Goal: Information Seeking & Learning: Learn about a topic

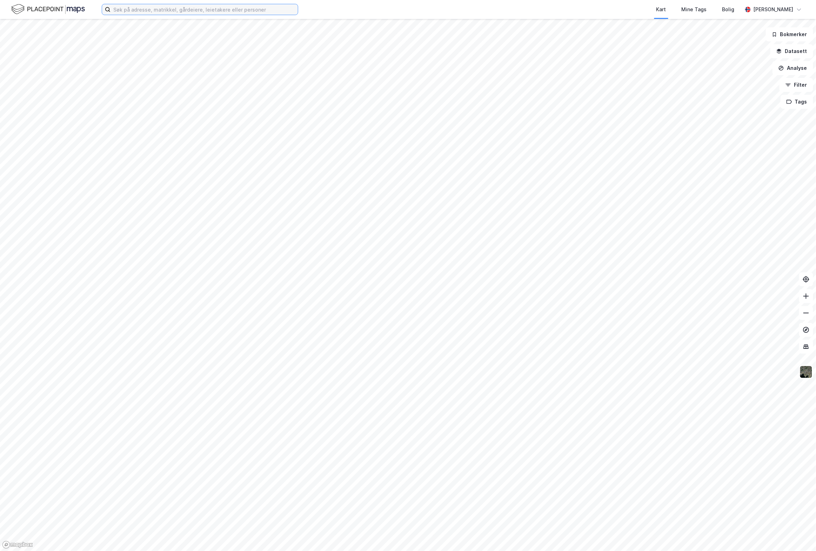
click at [173, 10] on input at bounding box center [203, 9] width 187 height 11
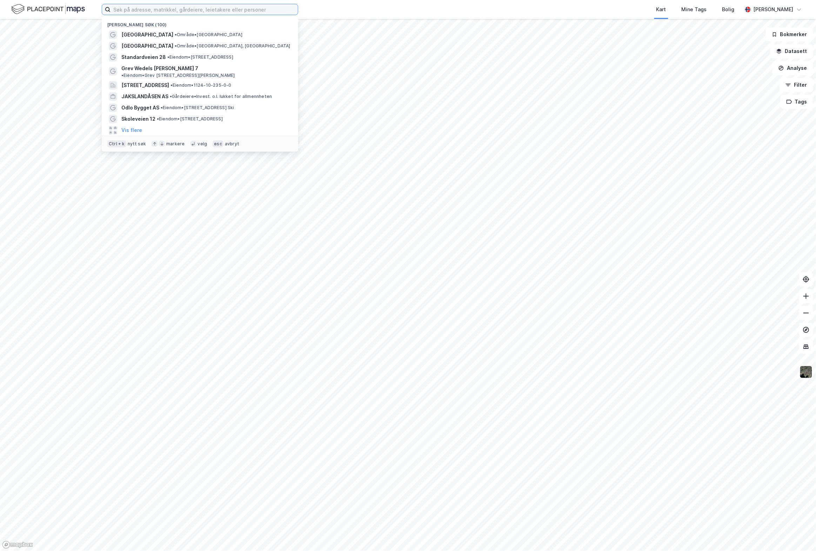
paste input "Grasdalen 20"
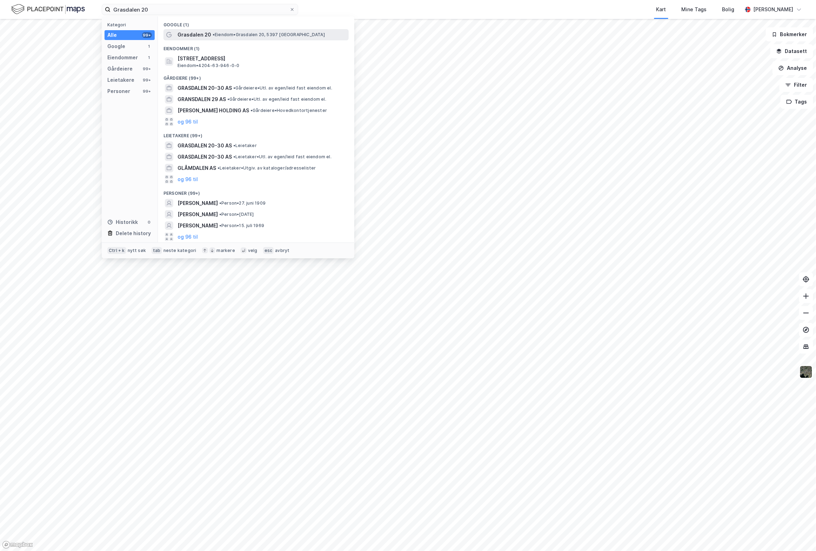
click at [192, 38] on span "Grasdalen 20" at bounding box center [194, 35] width 34 height 8
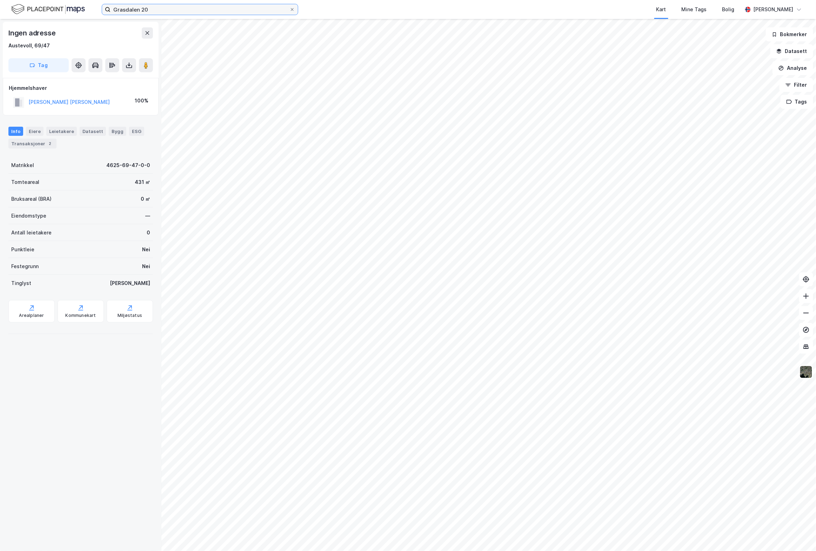
click at [160, 9] on input "Grasdalen 20" at bounding box center [199, 9] width 179 height 11
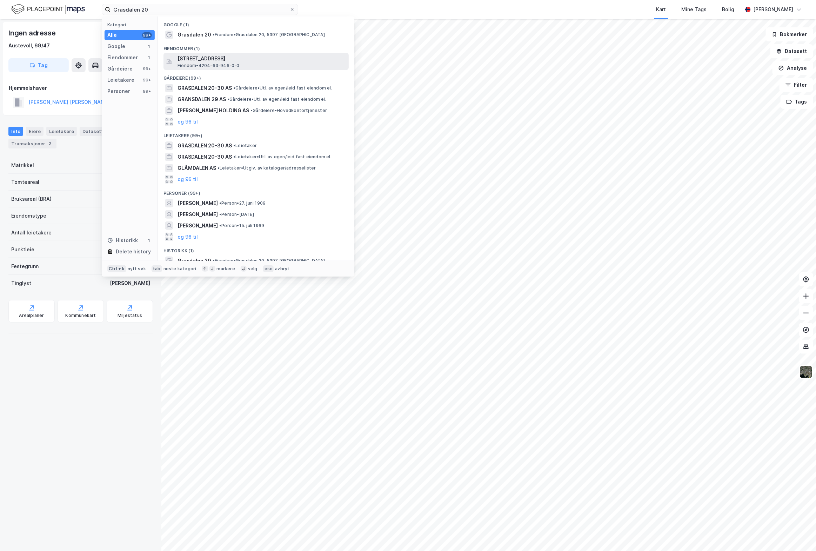
click at [192, 62] on span "[STREET_ADDRESS]" at bounding box center [261, 58] width 168 height 8
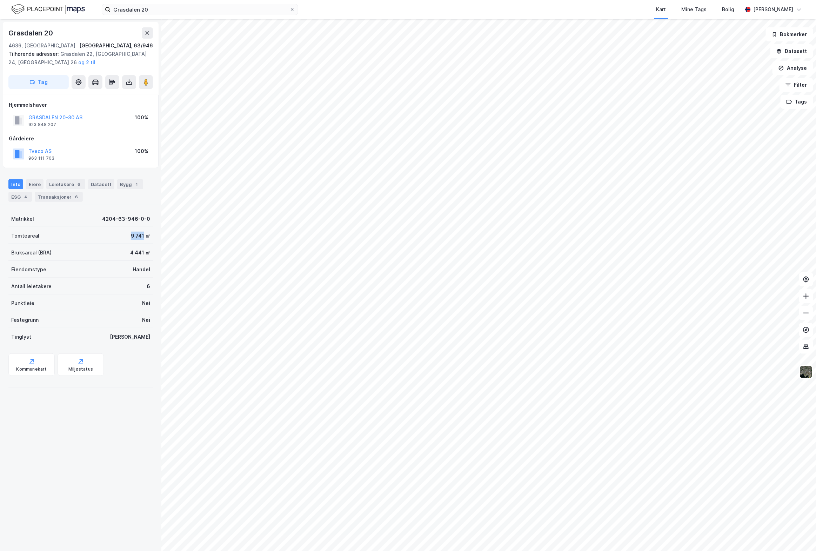
drag, startPoint x: 120, startPoint y: 236, endPoint x: 136, endPoint y: 237, distance: 16.9
click at [136, 237] on div "Tomteareal 9 741 ㎡" at bounding box center [80, 235] width 144 height 17
copy div "9 741"
click at [0, 0] on button "GRASDALEN 20-30 AS" at bounding box center [0, 0] width 0 height 0
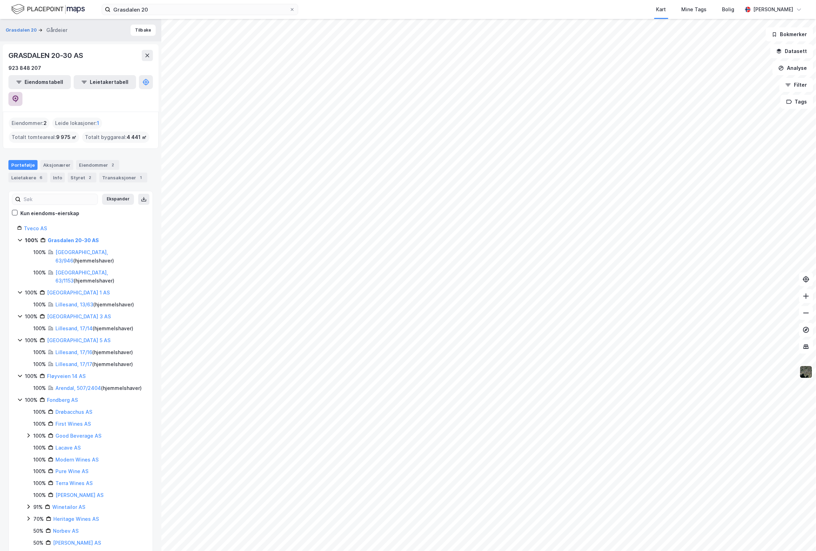
click at [16, 97] on icon at bounding box center [15, 98] width 2 height 2
click at [33, 173] on div "Leietakere 6" at bounding box center [27, 178] width 39 height 10
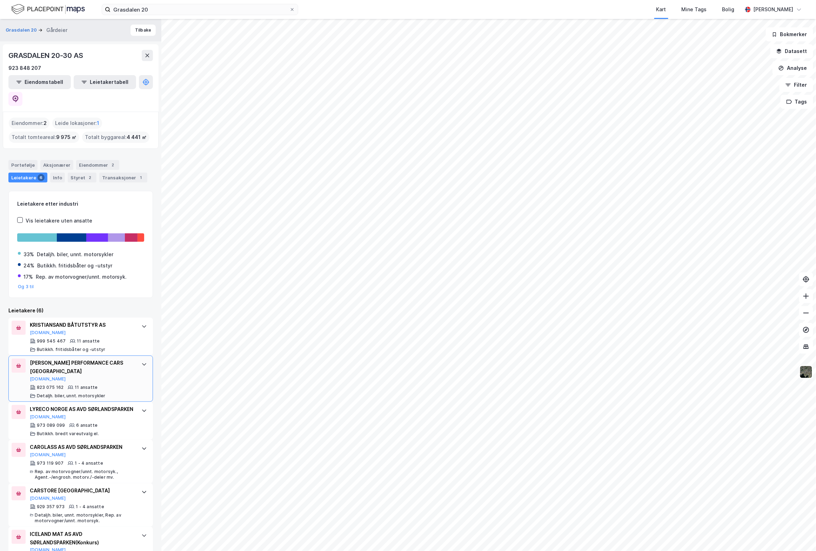
scroll to position [24, 0]
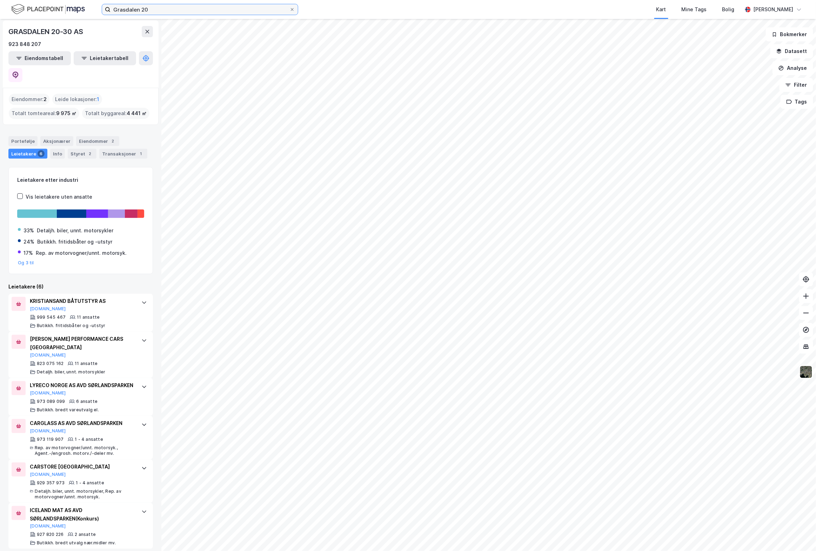
click at [151, 10] on input "Grasdalen 20" at bounding box center [199, 9] width 179 height 11
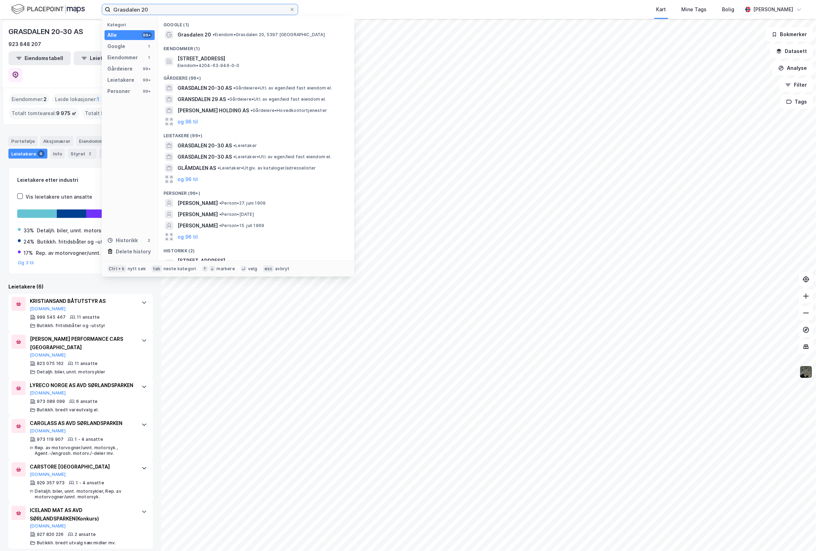
click at [151, 10] on input "Grasdalen 20" at bounding box center [199, 9] width 179 height 11
paste input "Skytterheia 5"
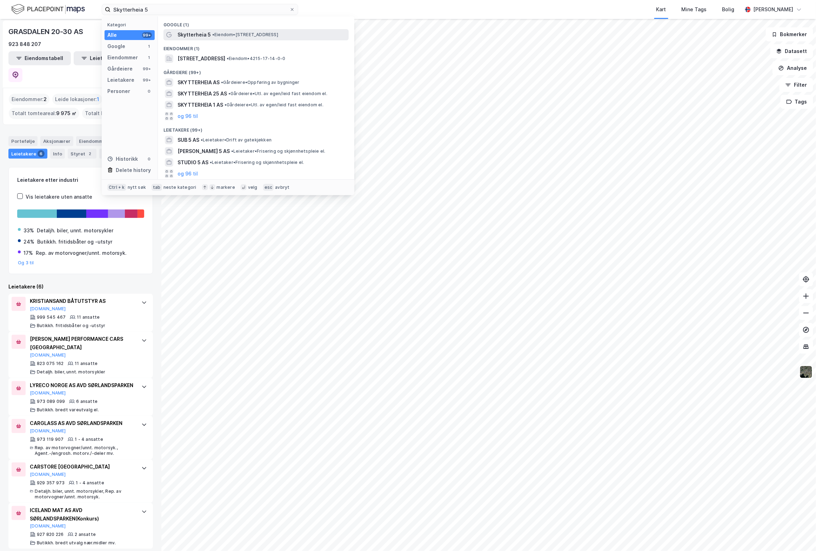
click at [189, 36] on span "Skytterheia 5" at bounding box center [193, 35] width 33 height 8
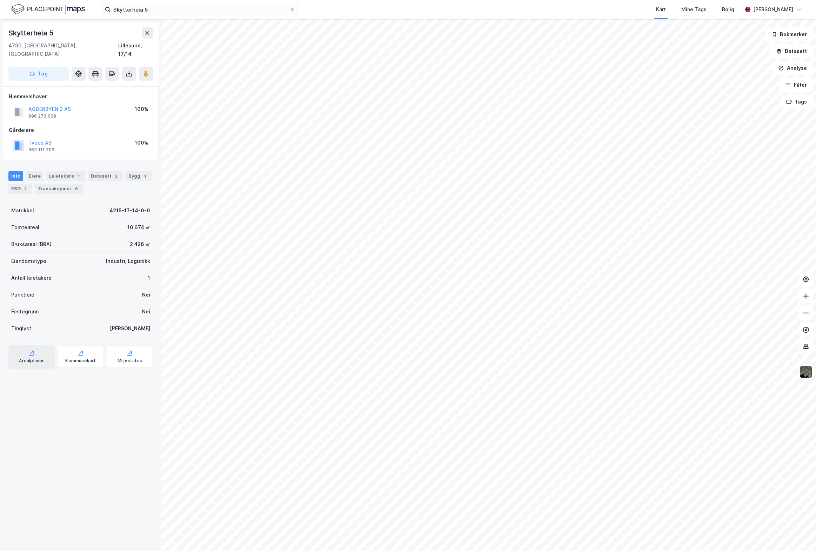
click at [33, 349] on icon at bounding box center [31, 352] width 7 height 7
click at [146, 70] on image at bounding box center [146, 73] width 4 height 7
click at [788, 69] on button "Analyse" at bounding box center [792, 68] width 41 height 14
click at [730, 82] on div "Tegn område" at bounding box center [731, 83] width 61 height 6
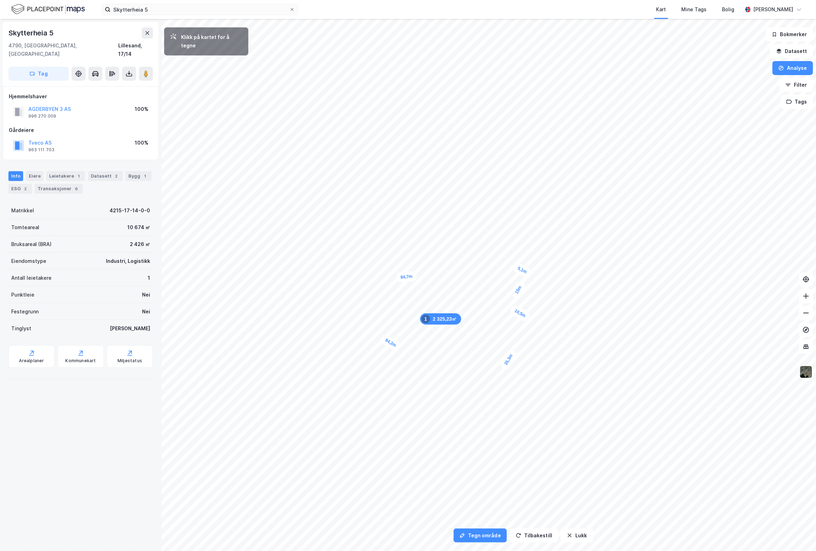
click at [515, 267] on div "5,1m" at bounding box center [522, 270] width 20 height 17
click at [515, 230] on div "2,7m" at bounding box center [512, 233] width 19 height 20
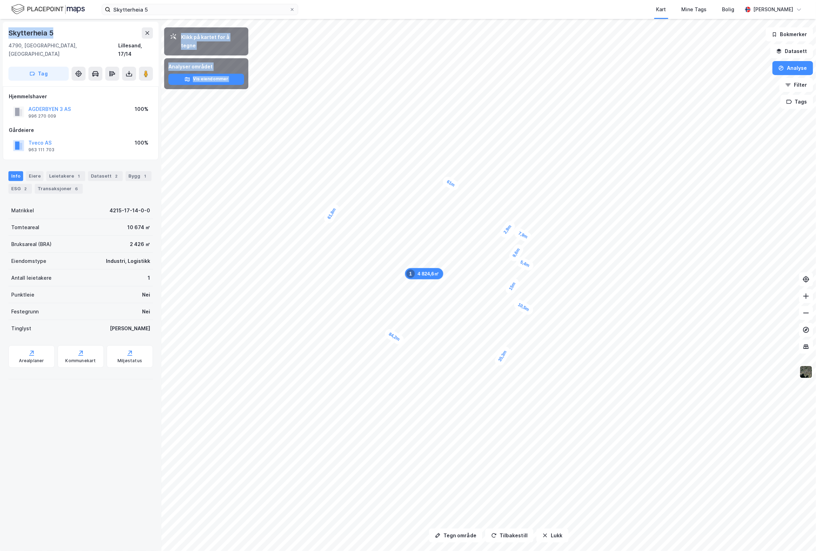
drag, startPoint x: 60, startPoint y: 34, endPoint x: 128, endPoint y: 2, distance: 75.1
click at [0, 34] on html "Skytterheia 5 Kart Mine Tags [PERSON_NAME] Tegn område Tilbakestill Lukk Klikk …" at bounding box center [408, 275] width 816 height 551
copy div "Klikk på kartet for å tegne Analyser området Vis eiendommer 84,2m 35,3m 10,5m 1…"
click at [53, 37] on div "Skytterheia 5" at bounding box center [31, 32] width 46 height 11
drag, startPoint x: 51, startPoint y: 34, endPoint x: 6, endPoint y: 34, distance: 45.2
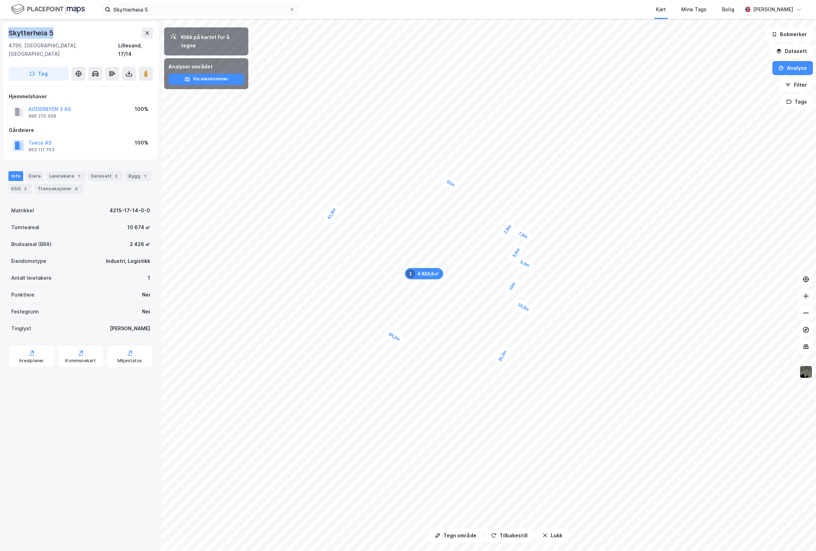
click at [6, 34] on div "[STREET_ADDRESS] Tag" at bounding box center [81, 54] width 156 height 65
copy div "Skytterheia 5"
click at [792, 69] on button "Analyse" at bounding box center [792, 68] width 41 height 14
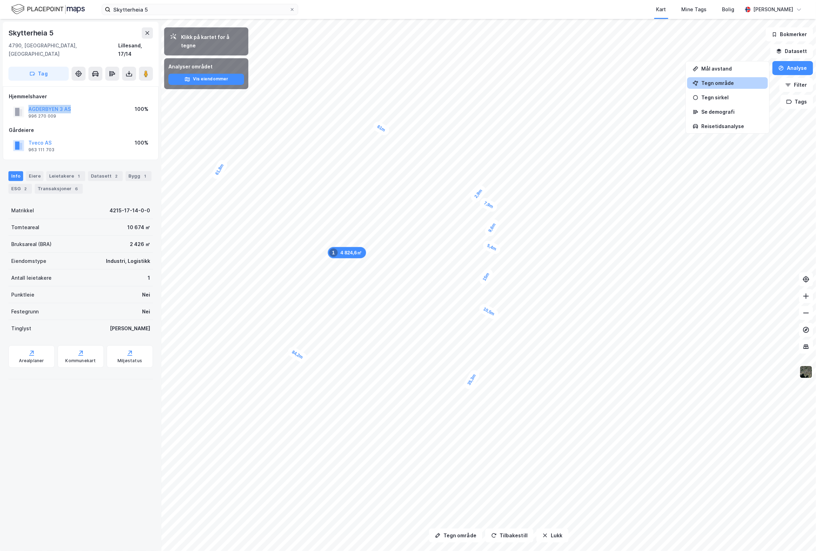
drag, startPoint x: 74, startPoint y: 102, endPoint x: 28, endPoint y: 100, distance: 46.3
click at [28, 103] on div "[GEOGRAPHIC_DATA] 3 AS 996 270 009 100%" at bounding box center [81, 111] width 144 height 17
copy button "AGDERBYEN 3 AS"
click at [136, 10] on input "Skytterheia 5" at bounding box center [199, 9] width 179 height 11
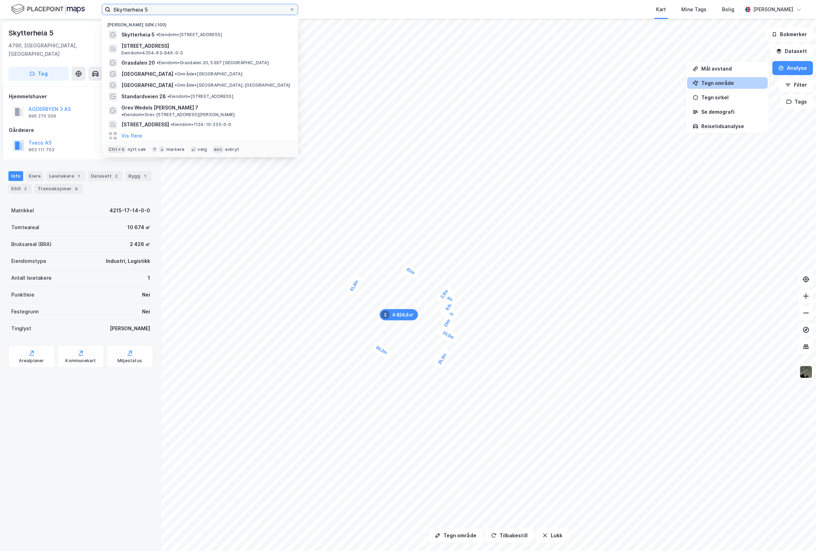
click at [136, 10] on input "Skytterheia 5" at bounding box center [199, 9] width 179 height 11
paste input "1"
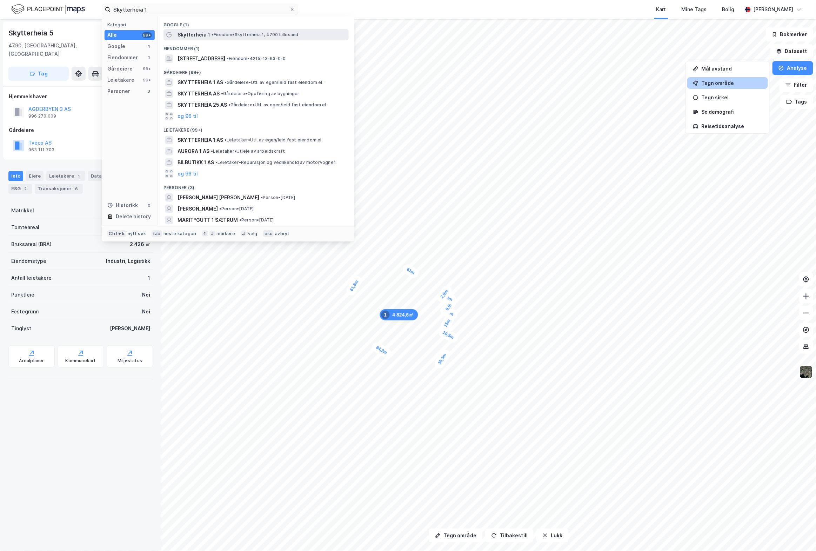
click at [199, 35] on span "Skytterheia 1" at bounding box center [193, 35] width 33 height 8
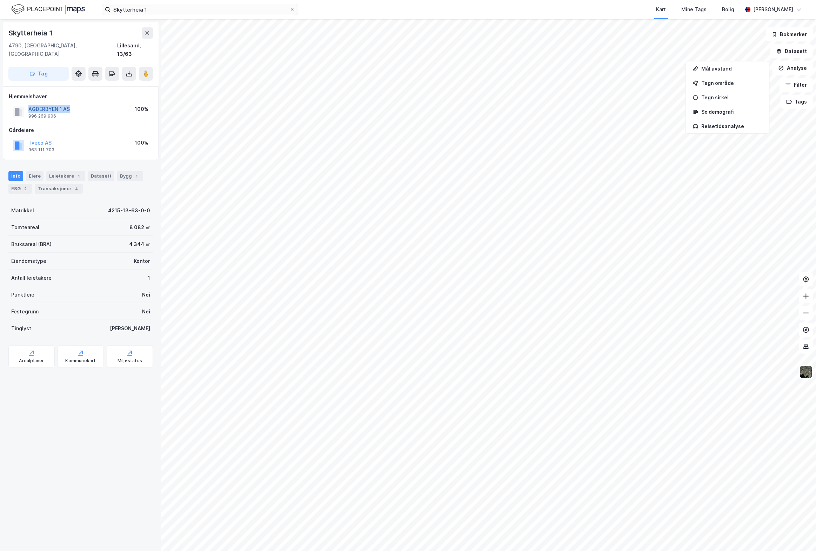
drag, startPoint x: 70, startPoint y: 101, endPoint x: 38, endPoint y: 97, distance: 32.8
click at [27, 103] on div "[GEOGRAPHIC_DATA] 1 AS 996 269 906 100%" at bounding box center [81, 111] width 144 height 17
drag, startPoint x: 121, startPoint y: 223, endPoint x: 137, endPoint y: 221, distance: 16.3
click at [137, 221] on div "Tomteareal 8 082 ㎡" at bounding box center [80, 227] width 144 height 17
click at [148, 10] on input "Skytterheia 1" at bounding box center [199, 9] width 179 height 11
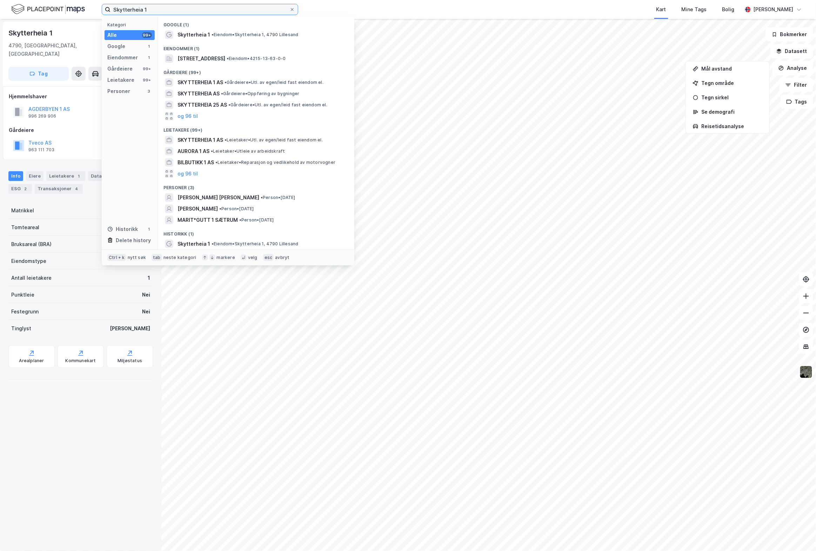
click at [148, 10] on input "Skytterheia 1" at bounding box center [199, 9] width 179 height 11
paste input "25"
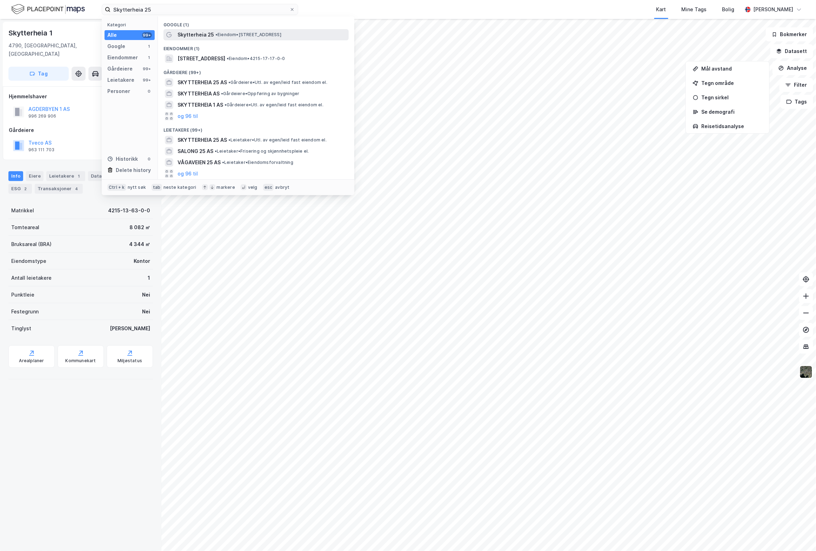
click at [194, 33] on span "Skytterheia 25" at bounding box center [195, 35] width 36 height 8
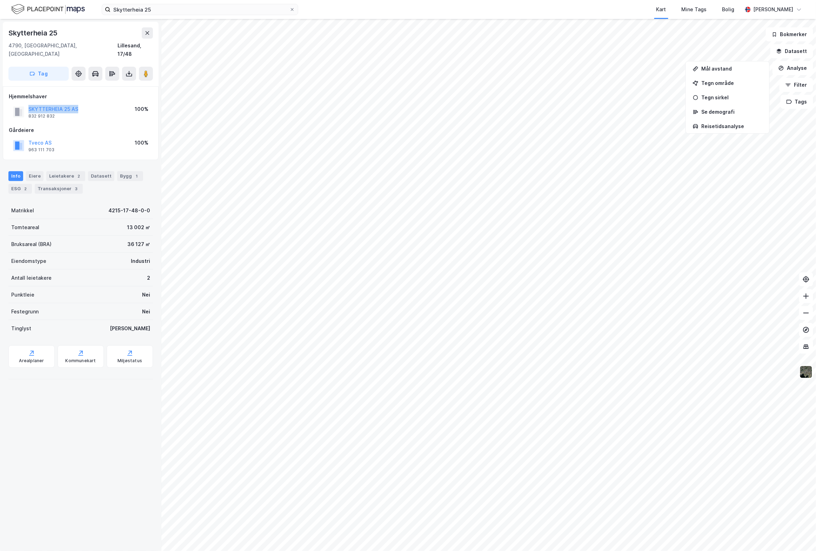
drag, startPoint x: 81, startPoint y: 100, endPoint x: 21, endPoint y: 98, distance: 60.4
click at [21, 103] on div "SKYTTERHEIA 25 AS 832 912 832 100%" at bounding box center [81, 111] width 144 height 17
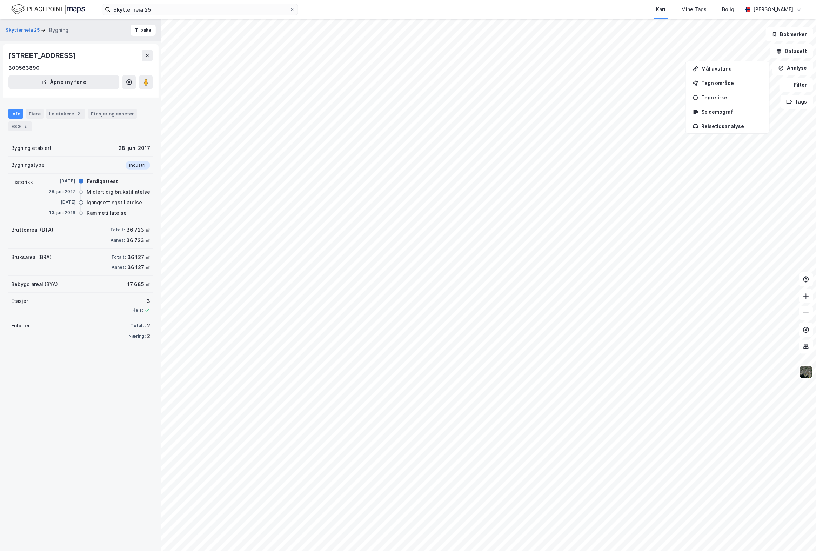
click at [17, 111] on div "Info" at bounding box center [15, 114] width 15 height 10
click at [33, 114] on div "Eiere" at bounding box center [35, 114] width 18 height 10
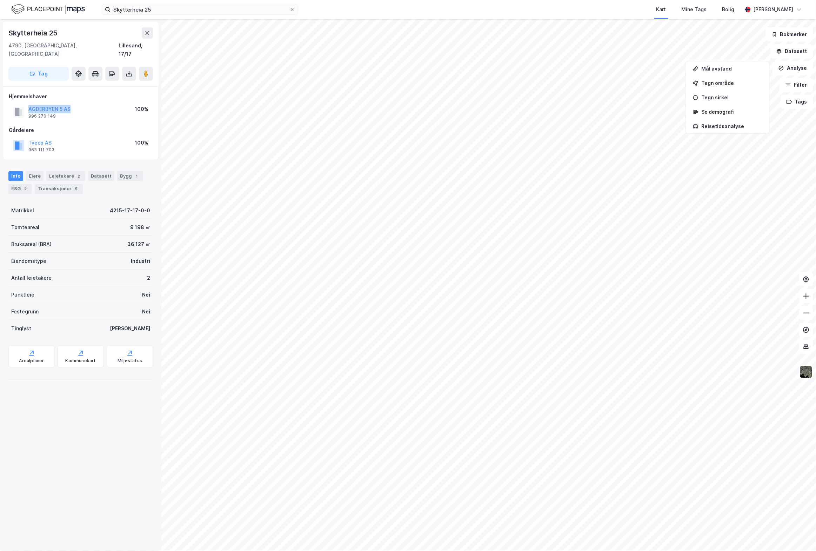
drag, startPoint x: 75, startPoint y: 99, endPoint x: 28, endPoint y: 97, distance: 46.7
click at [28, 103] on div "[GEOGRAPHIC_DATA] 5 AS 996 270 149 100%" at bounding box center [81, 111] width 144 height 17
copy button "AGDERBYEN 5 AS"
click at [721, 84] on div "Tegn område" at bounding box center [731, 83] width 61 height 6
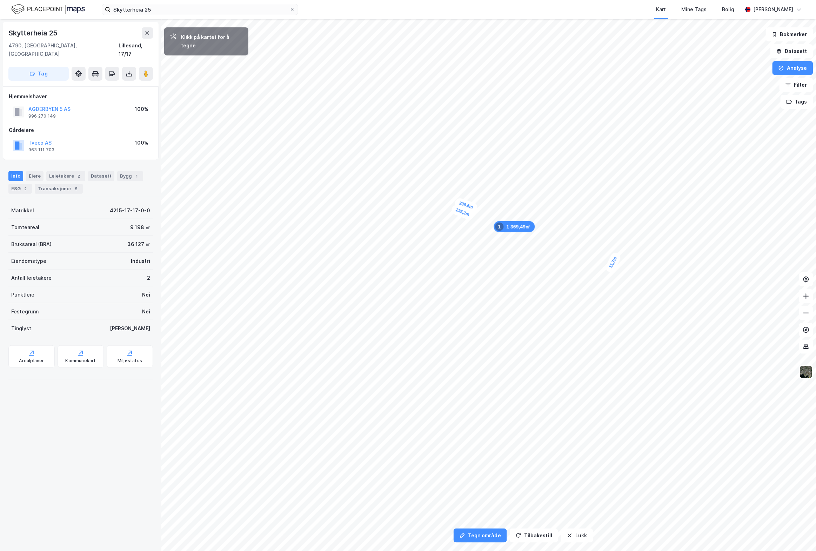
click at [610, 270] on div "11,7m" at bounding box center [613, 262] width 18 height 22
click at [619, 272] on div "6,8m" at bounding box center [615, 271] width 20 height 14
click at [595, 324] on div "5m" at bounding box center [600, 324] width 15 height 11
click at [593, 332] on div "5,6m" at bounding box center [595, 328] width 14 height 20
click at [305, 201] on div "13,7m" at bounding box center [296, 199] width 22 height 14
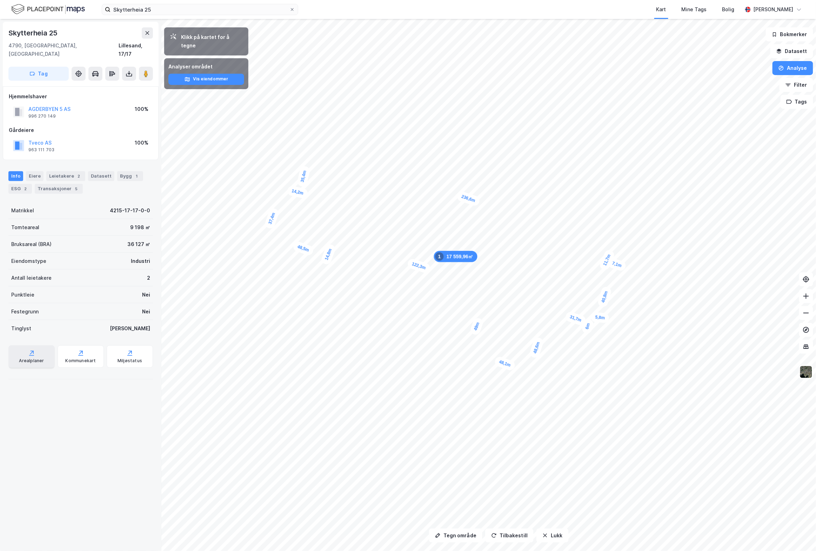
click at [27, 358] on div "Arealplaner" at bounding box center [31, 361] width 25 height 6
drag, startPoint x: 55, startPoint y: 130, endPoint x: 21, endPoint y: 138, distance: 34.8
click at [21, 138] on div "Tveco AS 963 111 703 100%" at bounding box center [81, 145] width 144 height 17
copy button "Tveco AS"
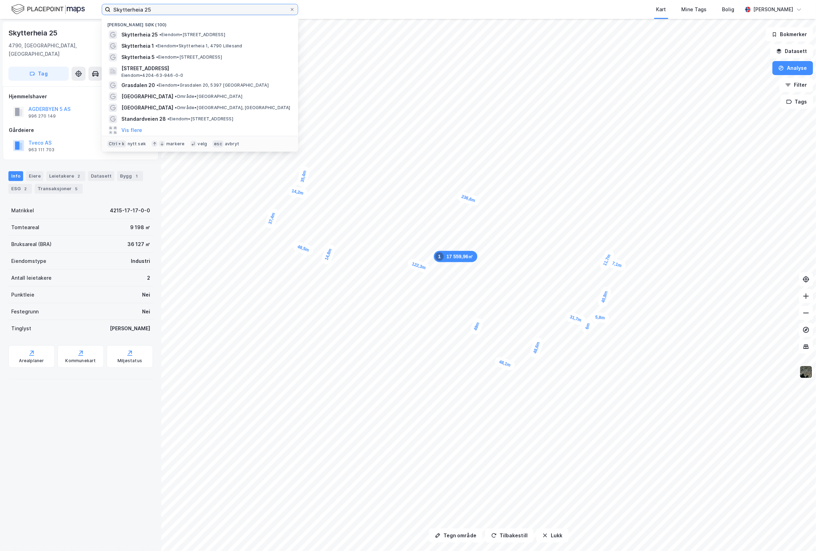
drag, startPoint x: 152, startPoint y: 12, endPoint x: 99, endPoint y: 6, distance: 53.2
click at [99, 6] on div "Skytterheia 25 Nylige søk (100) Skytterheia 25 • Eiendom • [STREET_ADDRESS] • E…" at bounding box center [408, 9] width 816 height 19
paste input "[STREET_ADDRESS]"
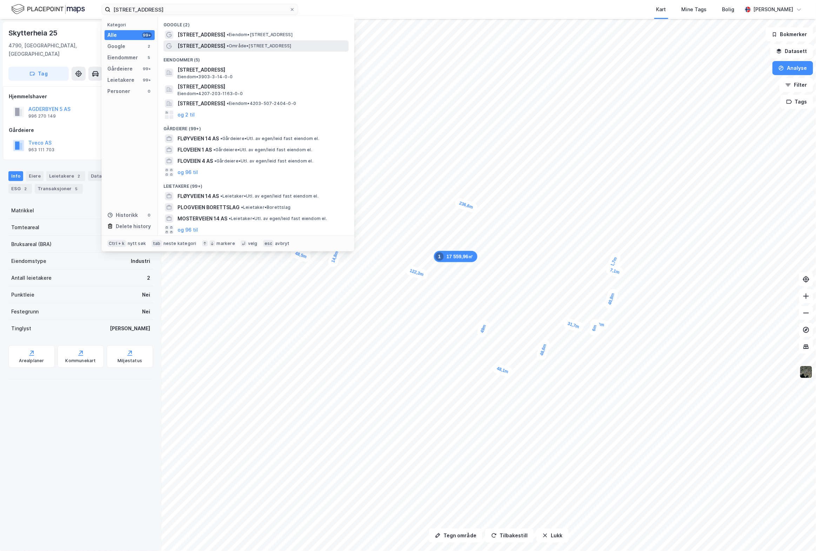
click at [190, 44] on span "[STREET_ADDRESS]" at bounding box center [201, 46] width 48 height 8
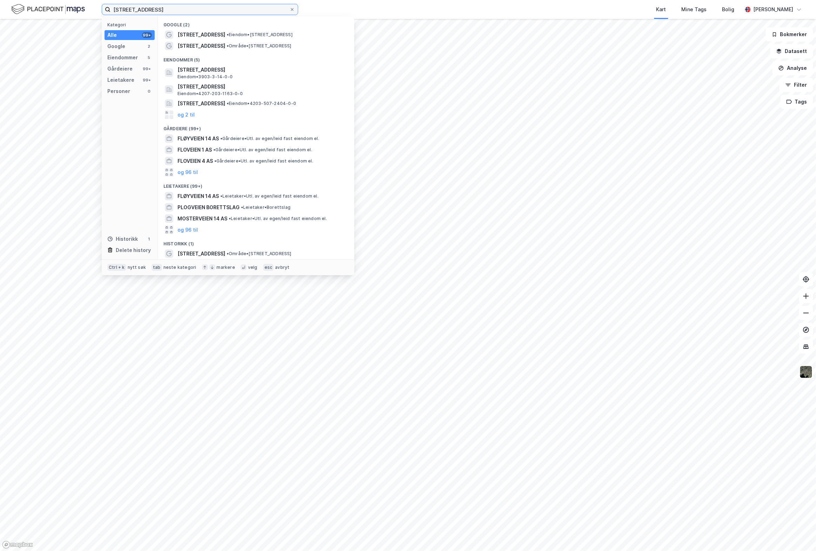
click at [154, 8] on input "[STREET_ADDRESS]" at bounding box center [199, 9] width 179 height 11
click at [178, 45] on span "[STREET_ADDRESS]" at bounding box center [201, 46] width 48 height 8
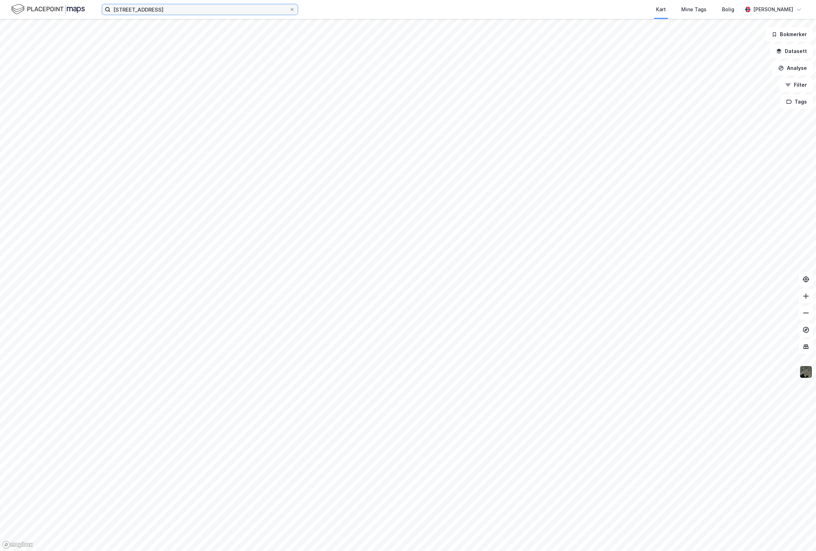
click at [181, 13] on input "[STREET_ADDRESS]" at bounding box center [199, 9] width 179 height 11
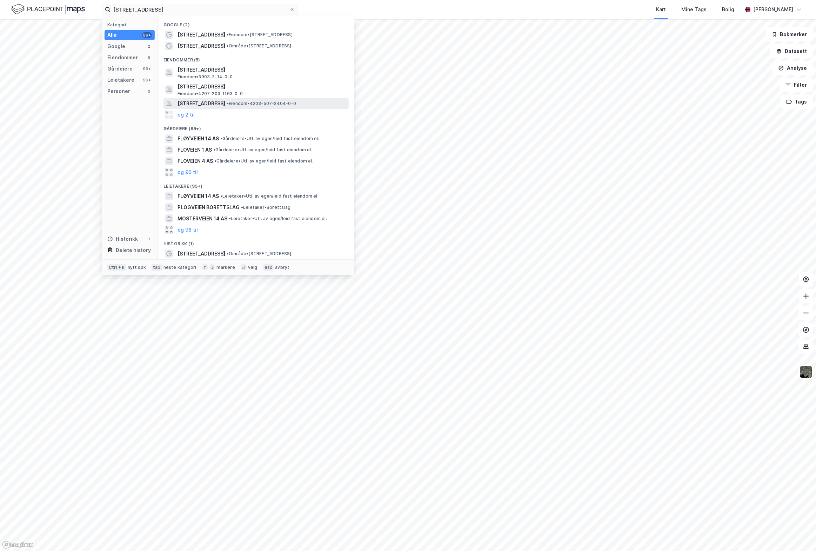
click at [201, 107] on div "[STREET_ADDRESS] • Eiendom • 4203-507-2404-0-0" at bounding box center [255, 103] width 185 height 11
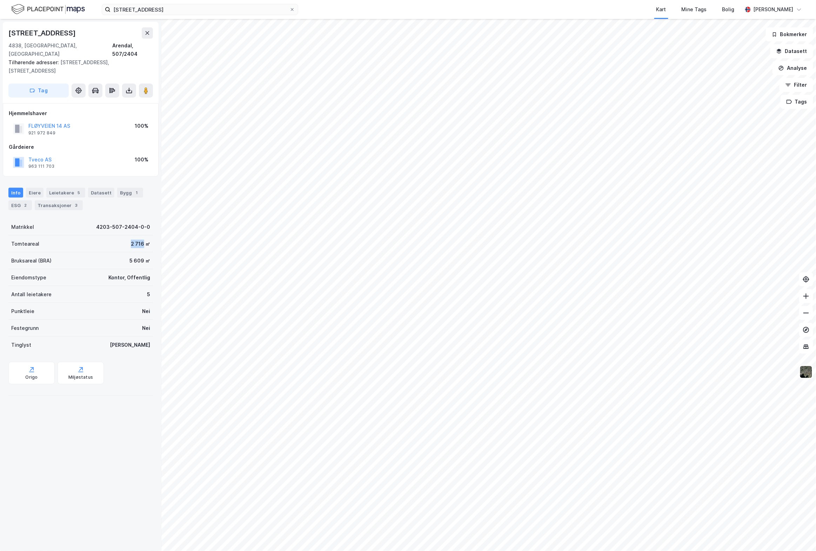
drag, startPoint x: 121, startPoint y: 229, endPoint x: 137, endPoint y: 227, distance: 15.5
click at [137, 235] on div "Tomteareal 2 716 ㎡" at bounding box center [80, 243] width 144 height 17
drag, startPoint x: 78, startPoint y: 109, endPoint x: 28, endPoint y: 107, distance: 49.8
click at [28, 120] on div "FLØYVEIEN 14 AS 921 972 849 100%" at bounding box center [81, 128] width 144 height 17
copy button "FLØYVEIEN 14 AS"
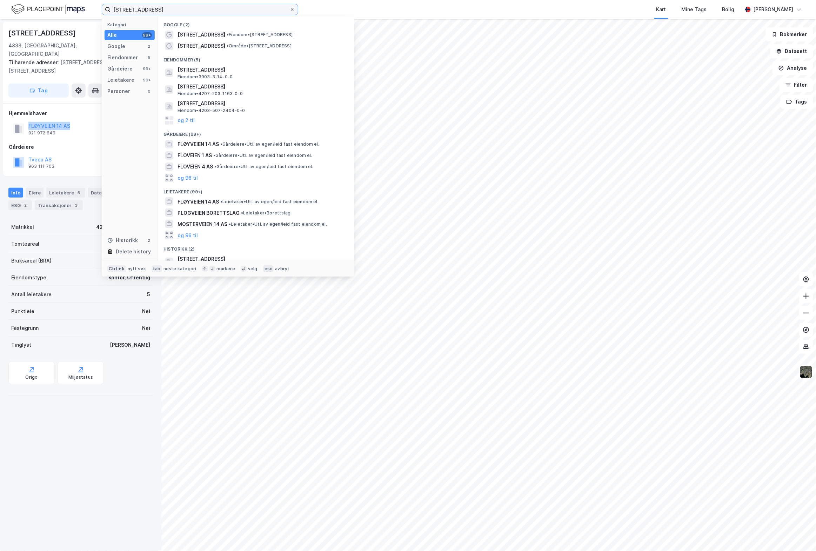
click at [168, 11] on input "[STREET_ADDRESS]" at bounding box center [199, 9] width 179 height 11
paste input "[PERSON_NAME][STREET_ADDRESS]"
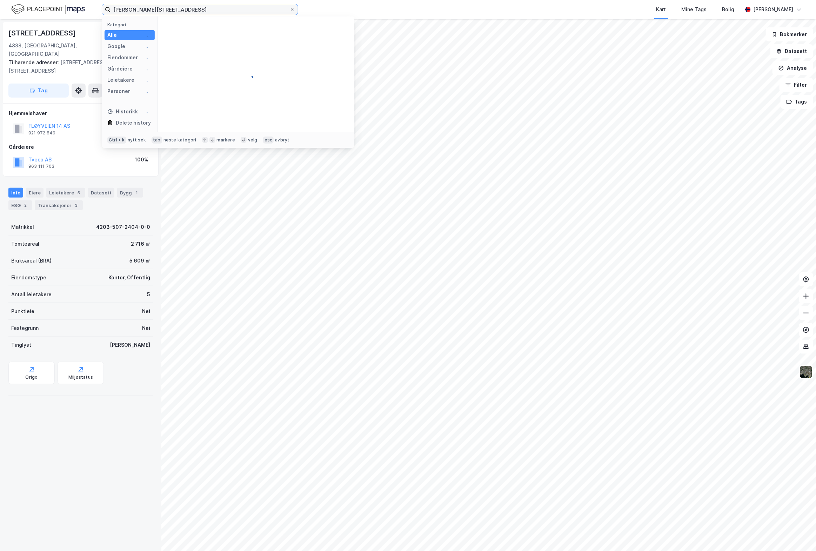
type input "[PERSON_NAME][STREET_ADDRESS]"
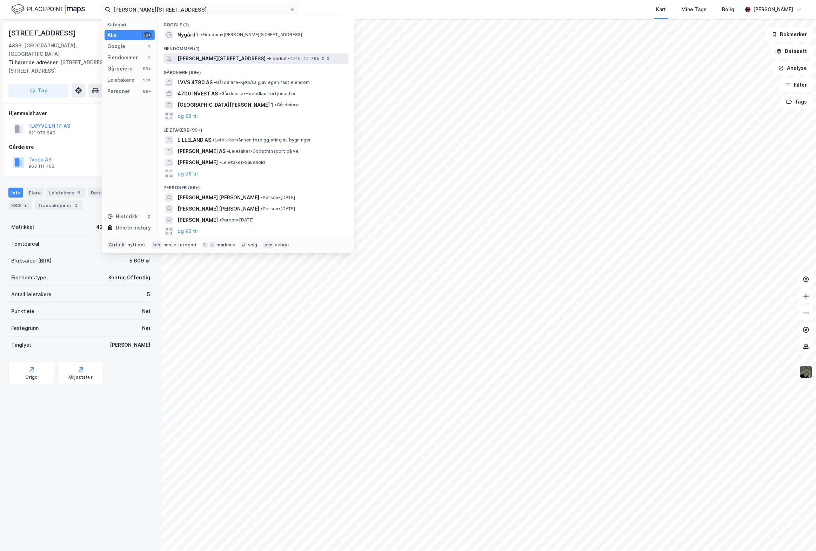
click at [203, 57] on span "[PERSON_NAME][STREET_ADDRESS]" at bounding box center [221, 58] width 88 height 8
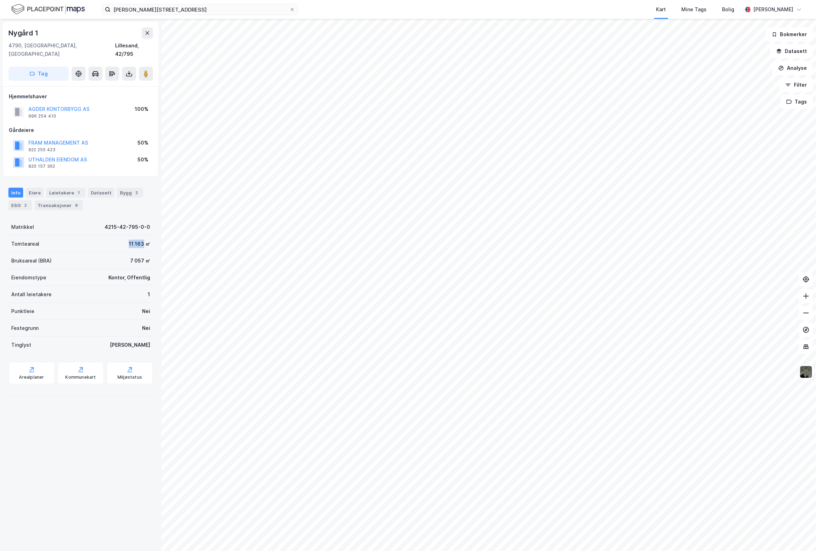
drag, startPoint x: 114, startPoint y: 235, endPoint x: 135, endPoint y: 236, distance: 21.1
click at [135, 236] on div "Tomteareal 11 163 ㎡" at bounding box center [80, 243] width 144 height 17
copy div "11 163"
drag, startPoint x: 61, startPoint y: 98, endPoint x: 30, endPoint y: 99, distance: 30.9
click at [30, 103] on div "AGDER KONTORBYGG AS 996 254 410 100%" at bounding box center [81, 111] width 144 height 17
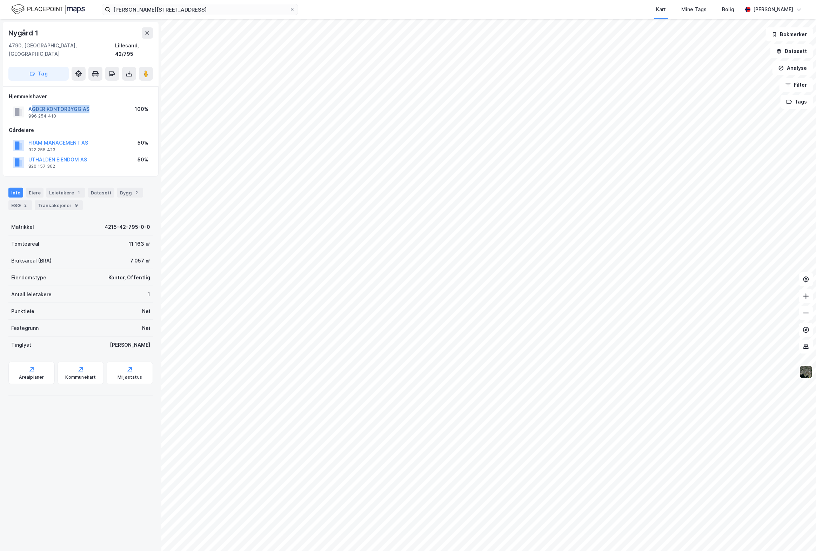
click at [0, 0] on button "AGDER KONTORBYGG AS" at bounding box center [0, 0] width 0 height 0
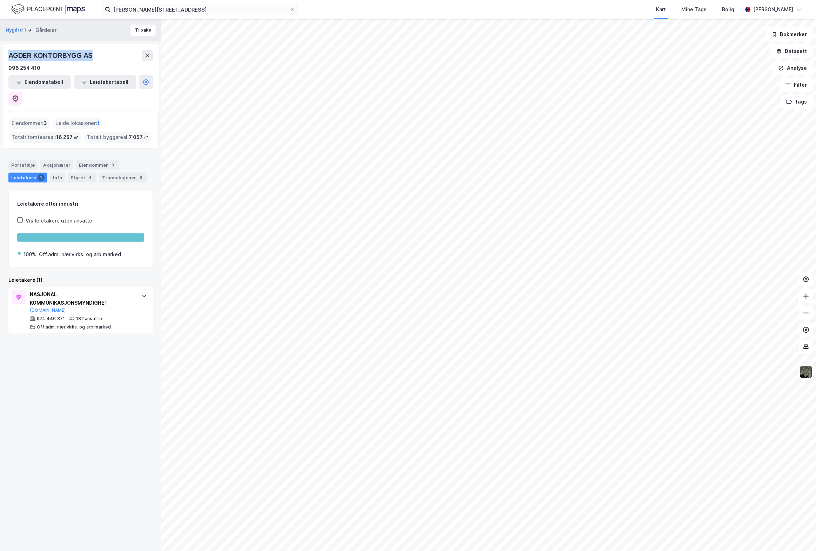
drag, startPoint x: 94, startPoint y: 58, endPoint x: 10, endPoint y: 57, distance: 84.2
click at [10, 57] on div "AGDER KONTORBYGG AS" at bounding box center [80, 55] width 144 height 11
copy div "AGDER KONTORBYGG AS"
click at [17, 28] on button "Nygård 1" at bounding box center [17, 30] width 22 height 7
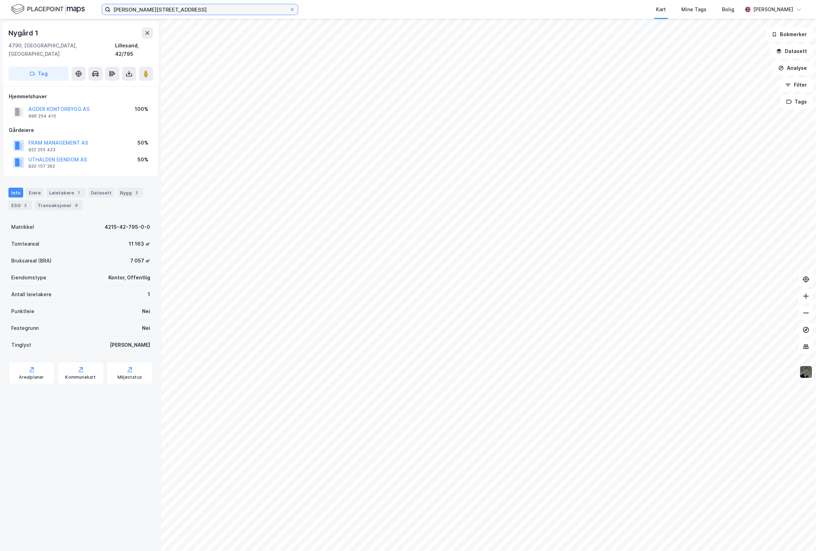
click at [249, 13] on input "[PERSON_NAME][STREET_ADDRESS]" at bounding box center [199, 9] width 179 height 11
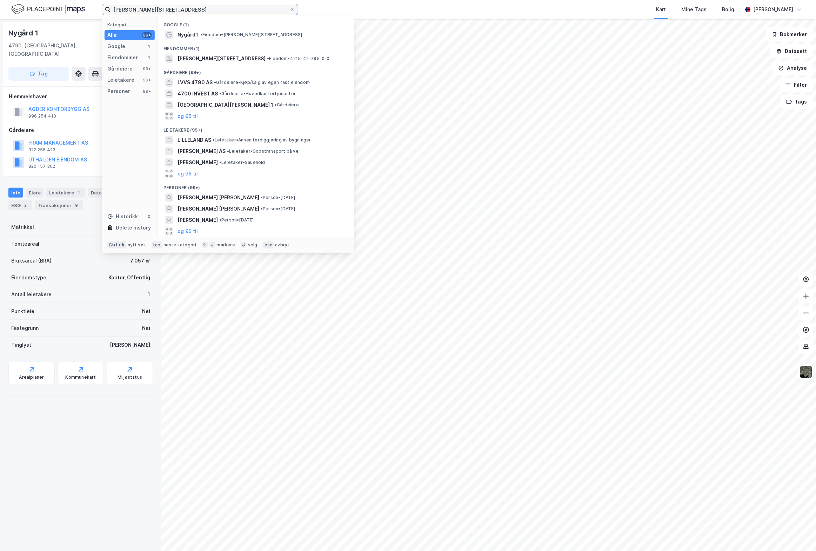
drag, startPoint x: 236, startPoint y: 11, endPoint x: 100, endPoint y: 7, distance: 136.8
click at [100, 7] on div "[PERSON_NAME][STREET_ADDRESS] Kategori Alle 99+ Google 1 Eiendommer 1 Gårdeiere…" at bounding box center [408, 9] width 816 height 19
click at [132, 219] on div "Historikk" at bounding box center [122, 216] width 31 height 8
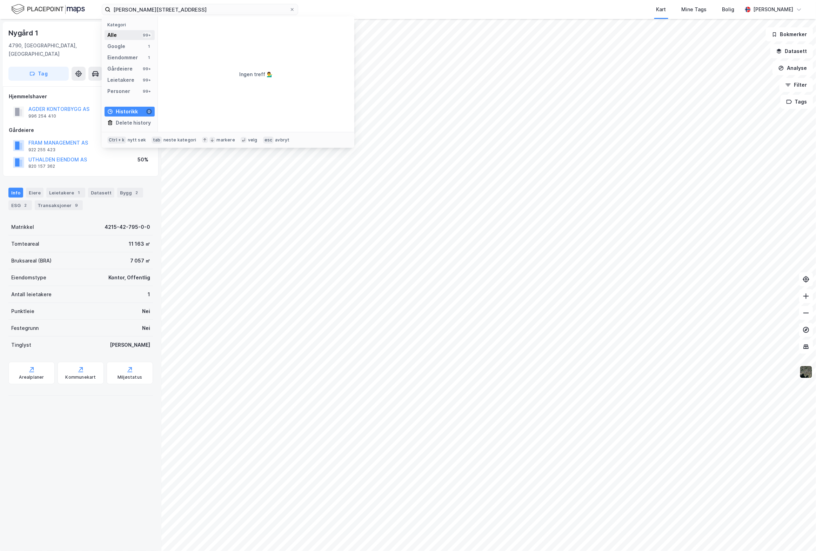
click at [125, 35] on div "Alle 99+" at bounding box center [129, 35] width 50 height 10
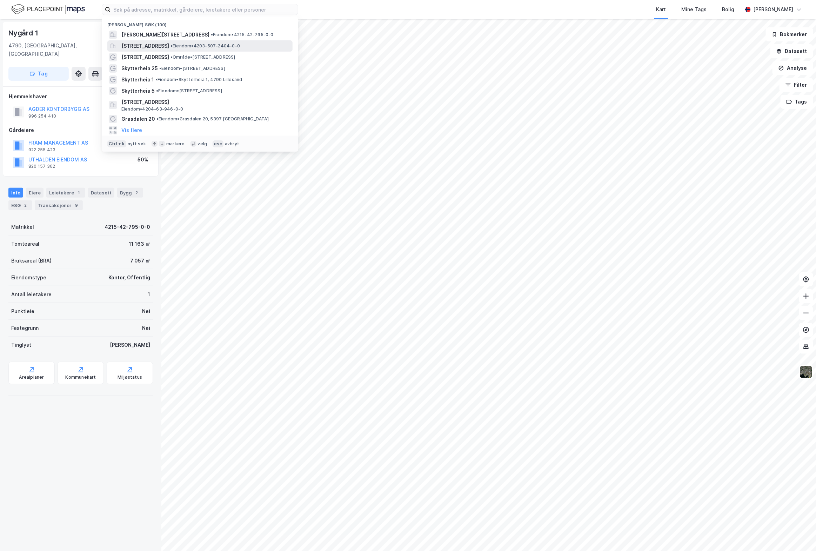
click at [134, 43] on span "[STREET_ADDRESS]" at bounding box center [145, 46] width 48 height 8
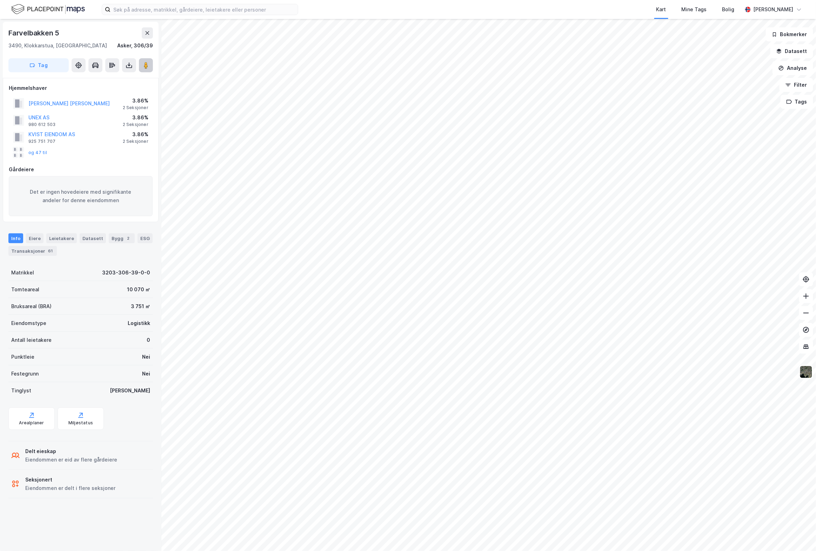
click at [147, 68] on image at bounding box center [146, 65] width 4 height 7
click at [0, 0] on button "og 47 til" at bounding box center [0, 0] width 0 height 0
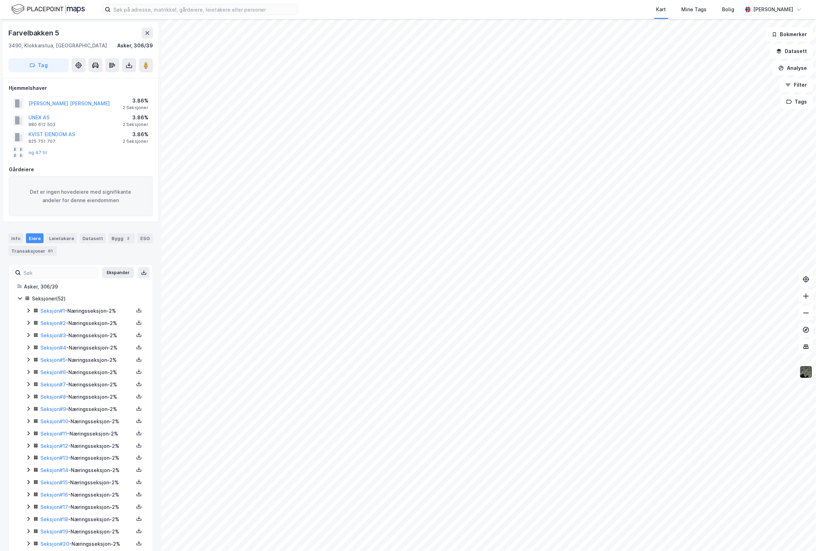
click at [28, 310] on icon at bounding box center [28, 310] width 2 height 4
click at [28, 310] on icon at bounding box center [29, 311] width 6 height 6
click at [27, 324] on icon at bounding box center [29, 323] width 6 height 6
click at [27, 336] on icon at bounding box center [29, 335] width 6 height 6
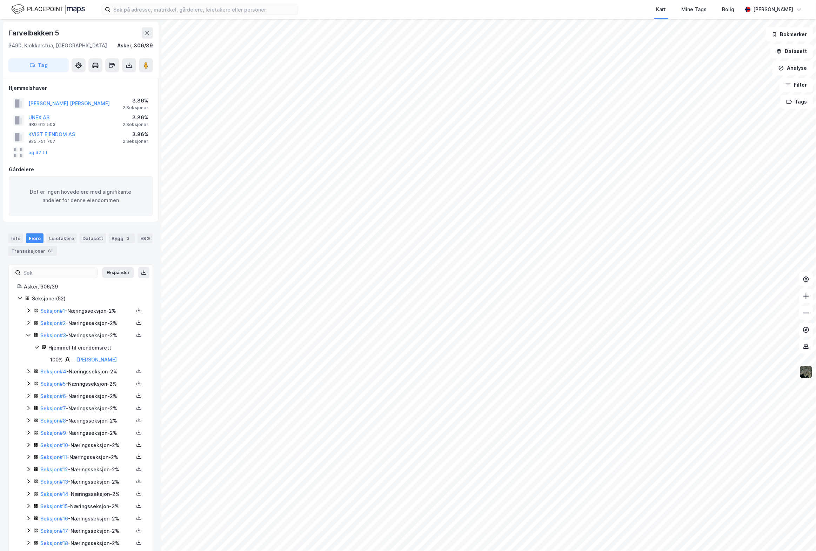
click at [27, 336] on icon at bounding box center [29, 335] width 6 height 6
click at [29, 349] on icon at bounding box center [28, 347] width 2 height 4
click at [28, 349] on icon at bounding box center [29, 347] width 6 height 6
click at [27, 362] on icon at bounding box center [29, 360] width 6 height 6
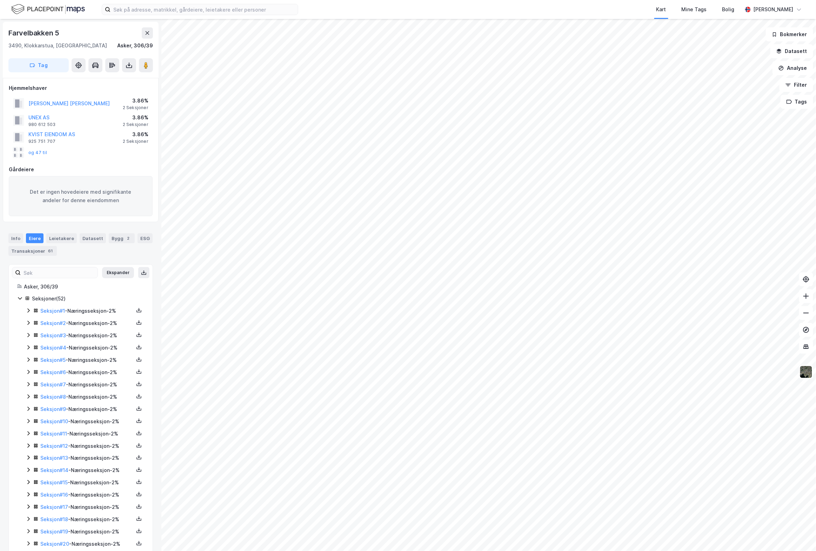
click at [27, 372] on icon at bounding box center [29, 372] width 6 height 6
click at [29, 373] on icon at bounding box center [29, 372] width 6 height 6
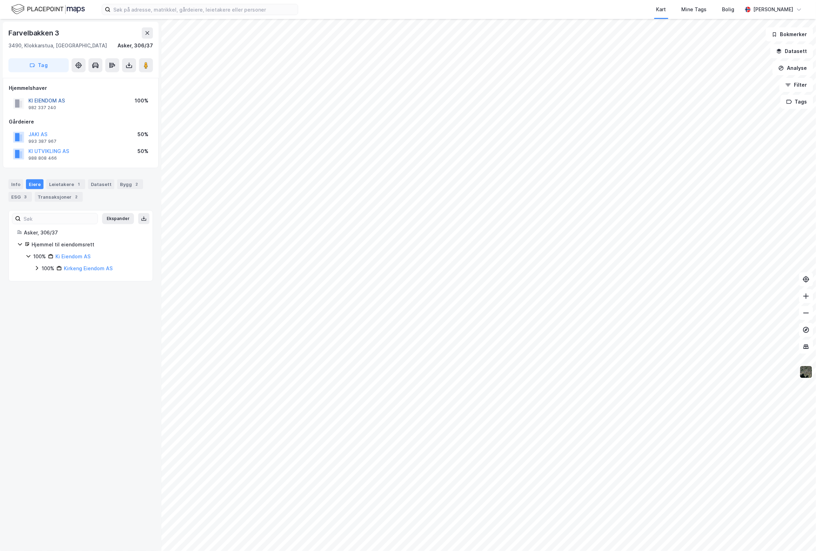
click at [0, 0] on button "KI EIENDOM AS" at bounding box center [0, 0] width 0 height 0
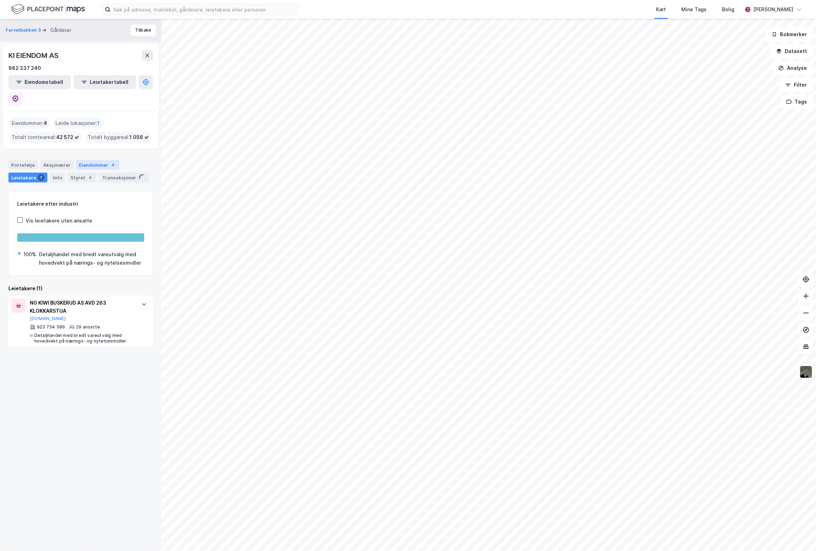
click at [86, 160] on div "Eiendommer 4" at bounding box center [97, 165] width 43 height 10
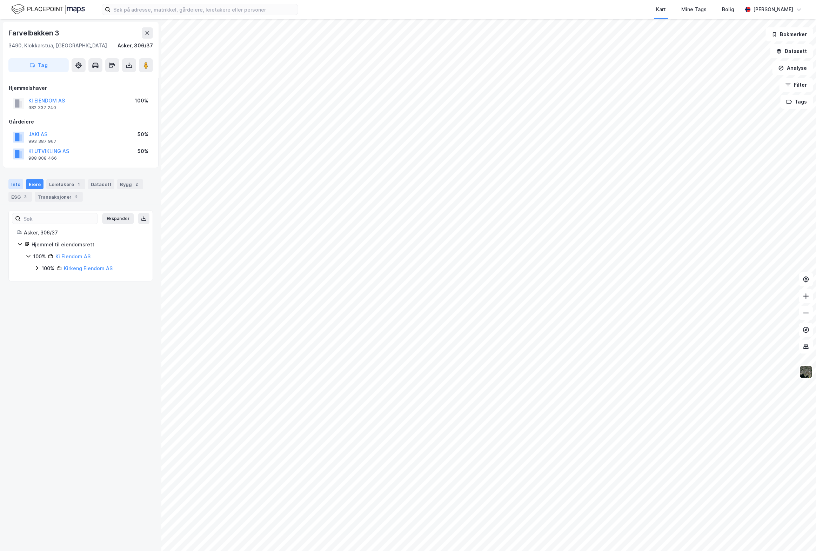
click at [14, 182] on div "Info" at bounding box center [15, 184] width 15 height 10
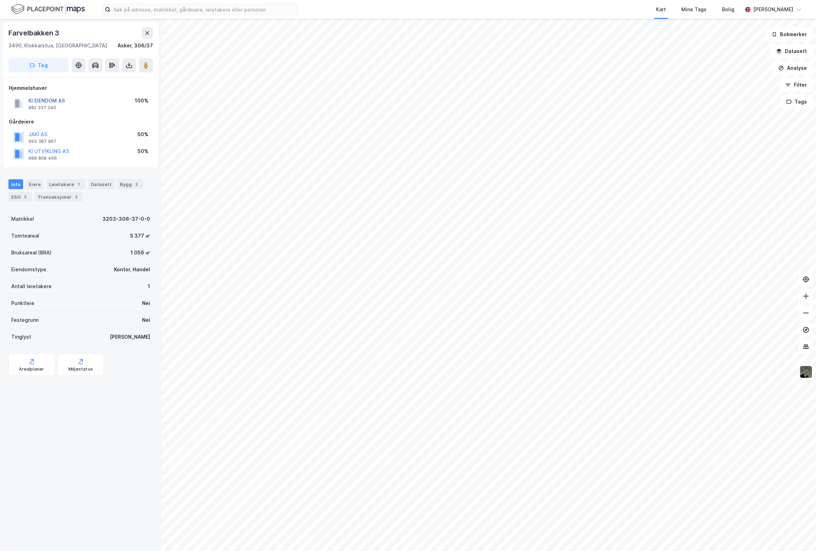
click at [0, 0] on button "KI EIENDOM AS" at bounding box center [0, 0] width 0 height 0
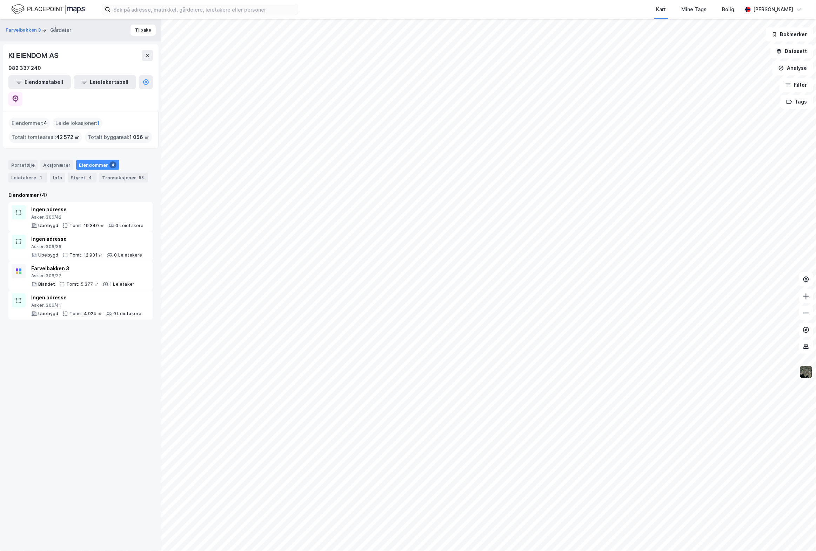
drag, startPoint x: 72, startPoint y: 381, endPoint x: 106, endPoint y: 310, distance: 78.6
click at [72, 382] on div "Farvelbakken 3 Gårdeier Tilbake KI EIENDOM AS 982 337 240 Eiendomstabell Leieta…" at bounding box center [80, 285] width 161 height 532
click at [16, 29] on button "Farvelbakken 3" at bounding box center [24, 30] width 36 height 7
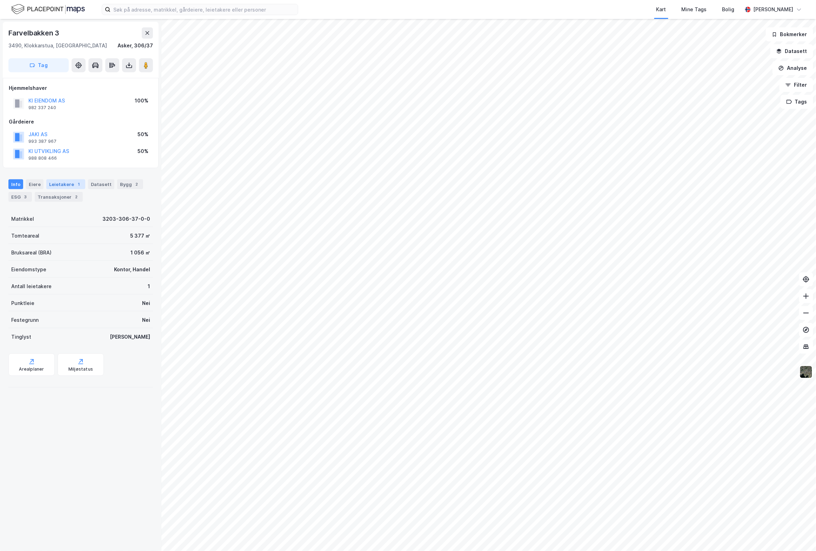
click at [62, 184] on div "Leietakere 1" at bounding box center [65, 184] width 39 height 10
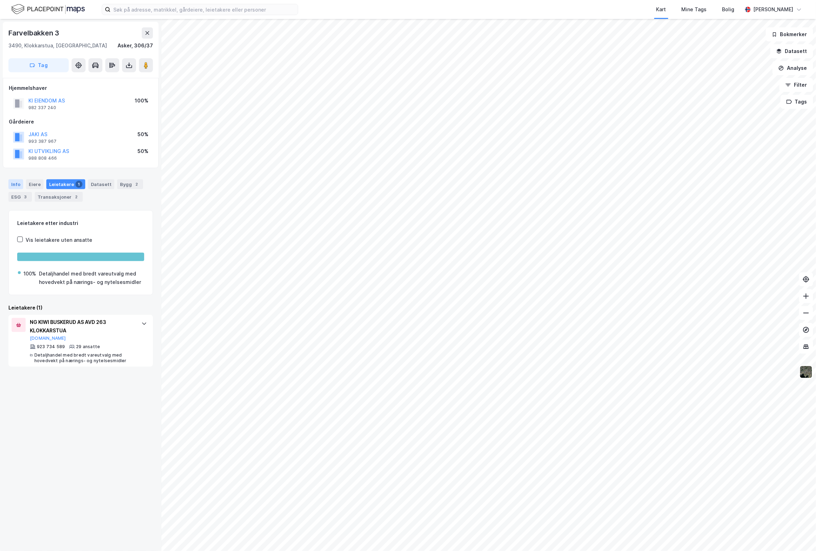
click at [14, 186] on div "Info" at bounding box center [15, 184] width 15 height 10
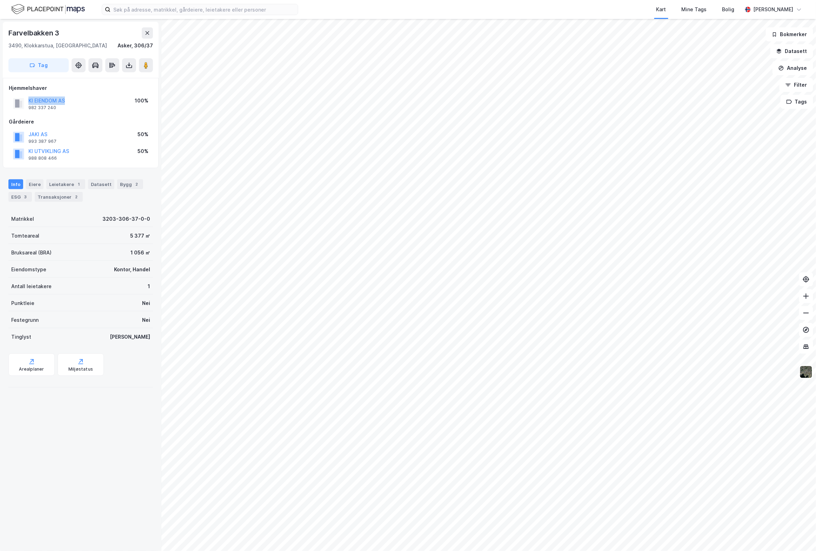
drag, startPoint x: 68, startPoint y: 101, endPoint x: 24, endPoint y: 101, distance: 43.5
click at [24, 101] on div "KI EIENDOM AS 982 337 240 100%" at bounding box center [81, 103] width 144 height 17
copy button "KI EIENDOM AS"
